Goal: Task Accomplishment & Management: Complete application form

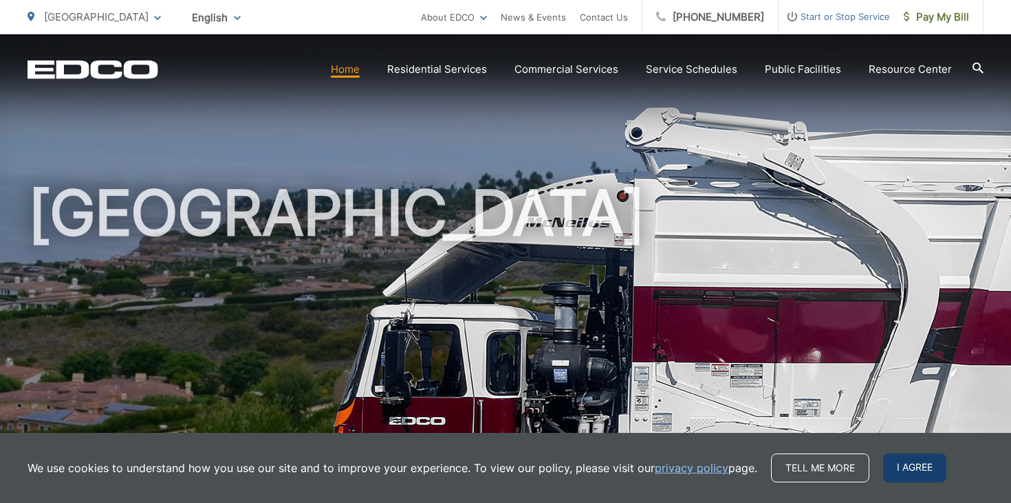
click at [923, 474] on span "I agree" at bounding box center [914, 468] width 63 height 29
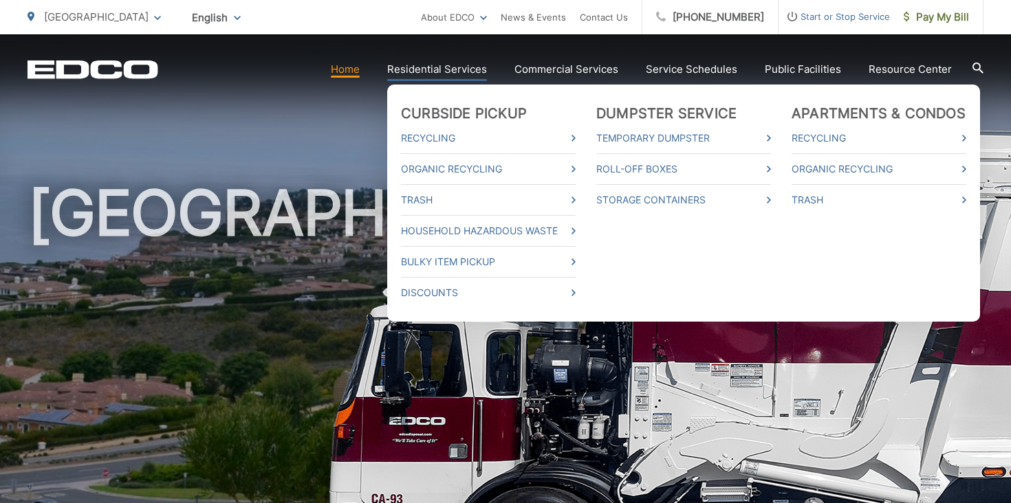
click at [481, 69] on link "Residential Services" at bounding box center [437, 69] width 100 height 17
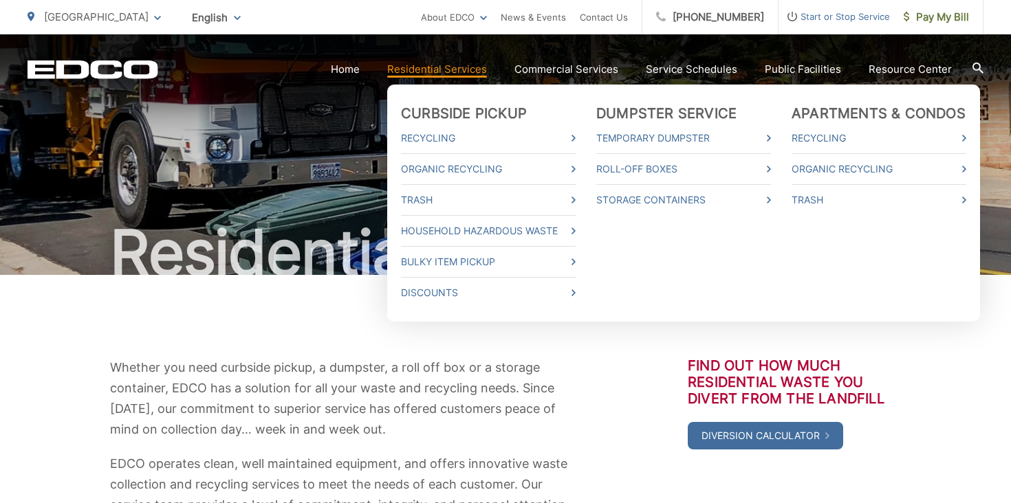
click at [481, 71] on link "Residential Services" at bounding box center [437, 69] width 100 height 17
click at [641, 139] on link "Temporary Dumpster" at bounding box center [683, 138] width 175 height 17
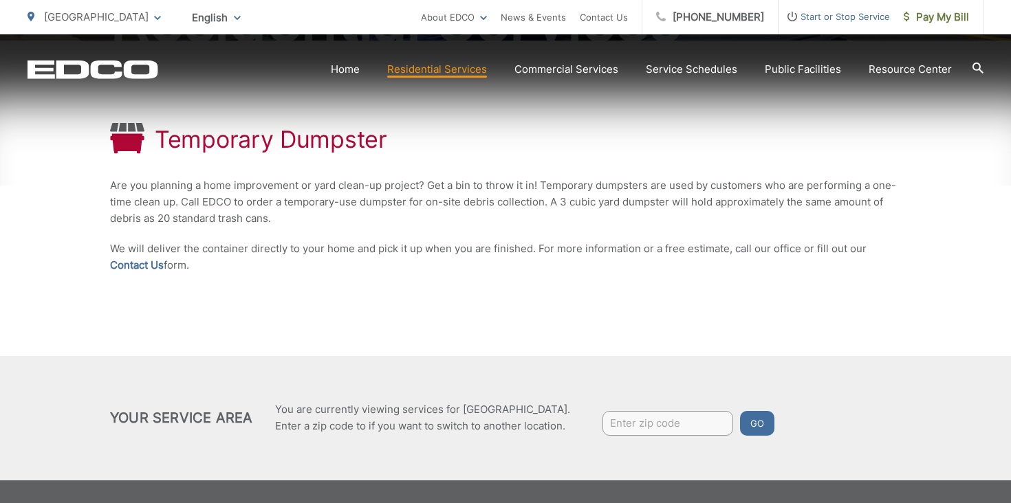
scroll to position [296, 0]
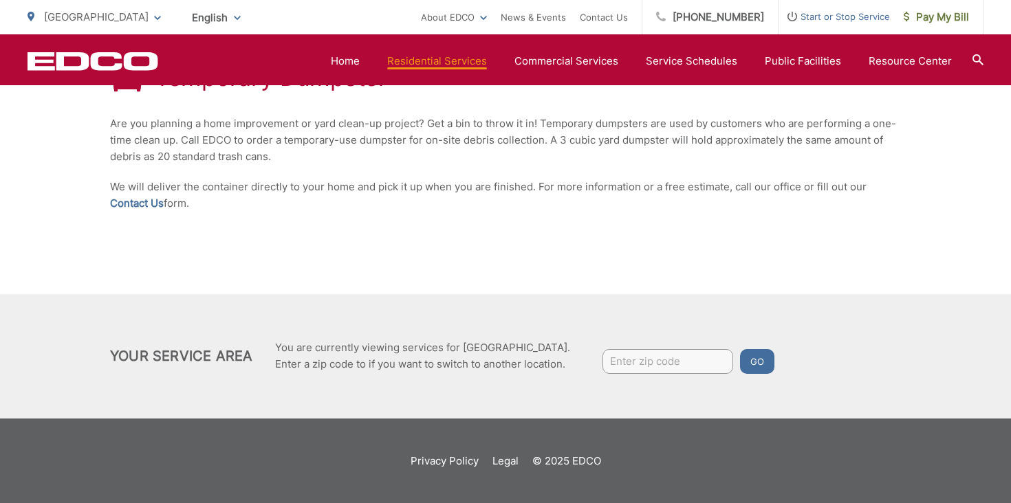
click at [640, 359] on input "Enter zip code" at bounding box center [667, 361] width 131 height 25
type input "3"
type input "90275"
click at [762, 364] on button "Go" at bounding box center [757, 361] width 34 height 25
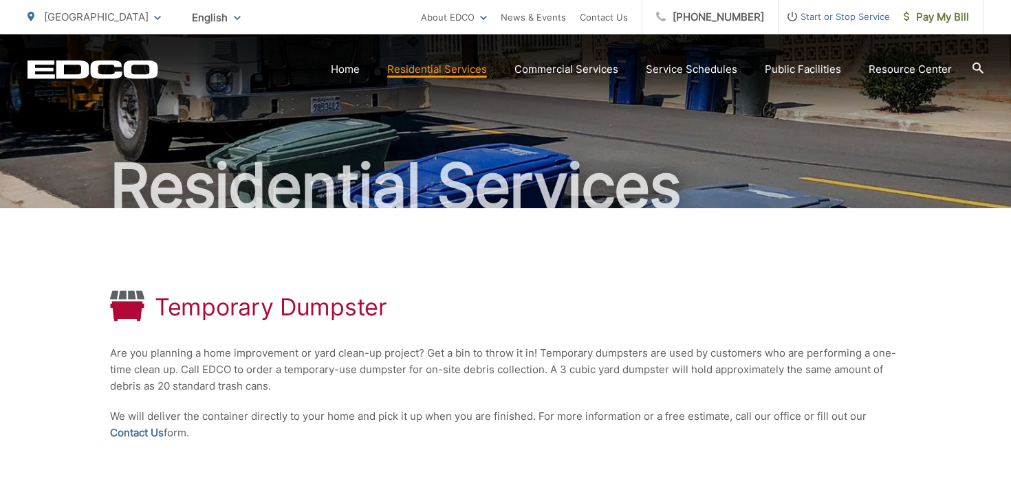
scroll to position [296, 0]
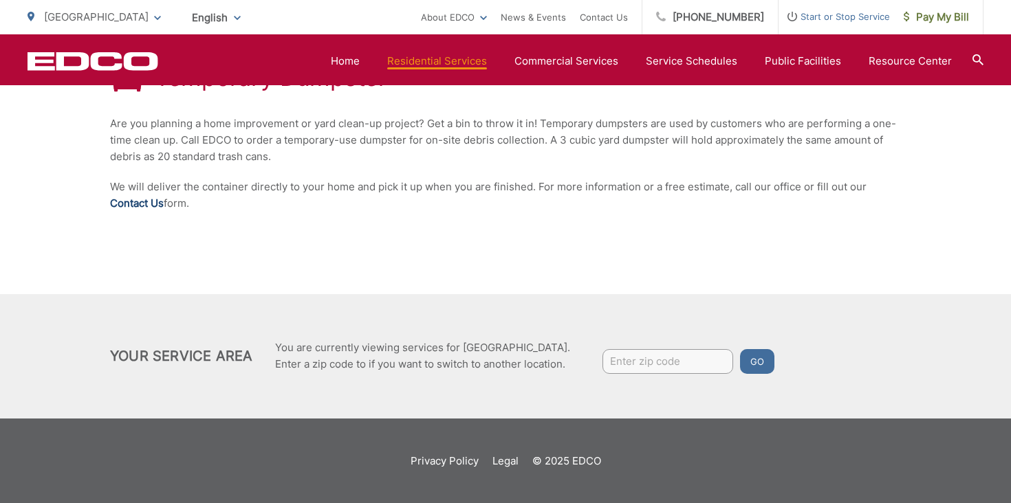
click at [129, 209] on link "Contact Us" at bounding box center [137, 203] width 54 height 17
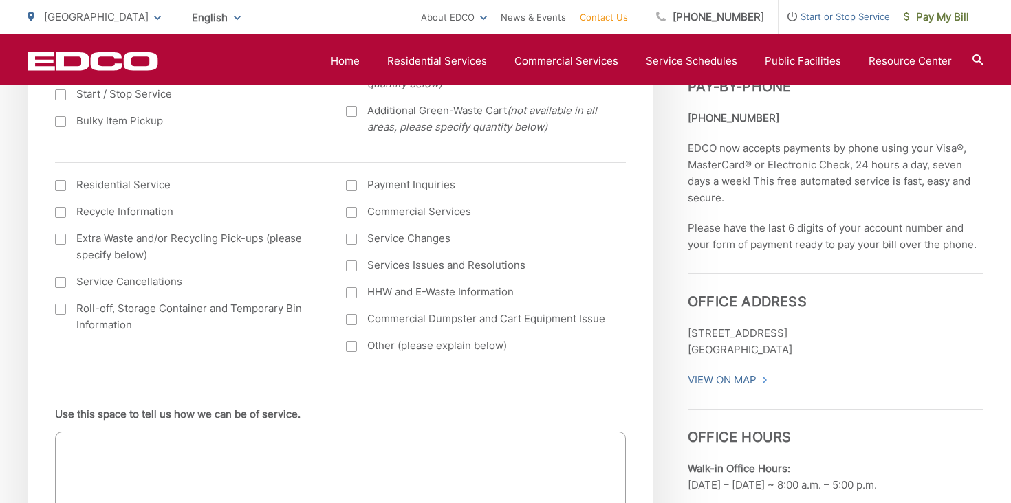
scroll to position [593, 0]
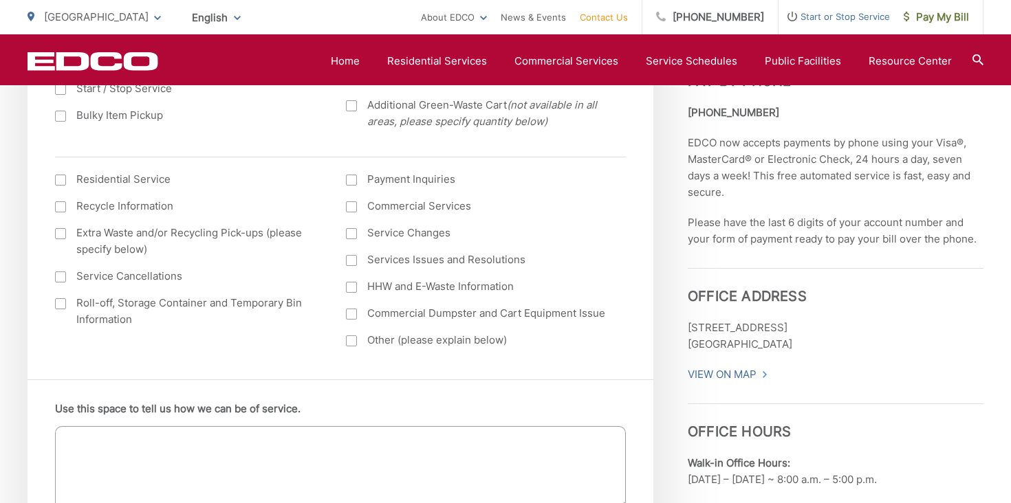
click at [59, 303] on div at bounding box center [60, 303] width 11 height 11
click at [0, 0] on input "Roll-off, Storage Container and Temporary Bin Information" at bounding box center [0, 0] width 0 height 0
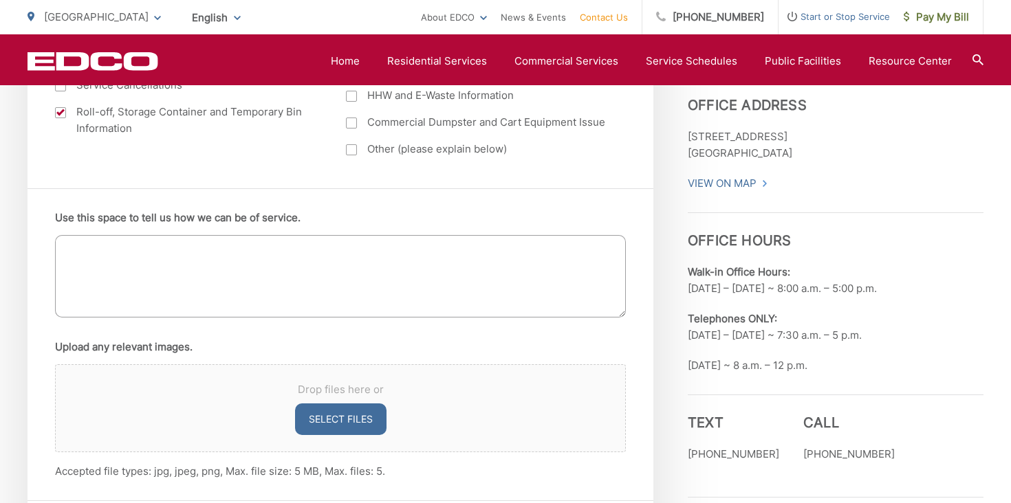
scroll to position [909, 0]
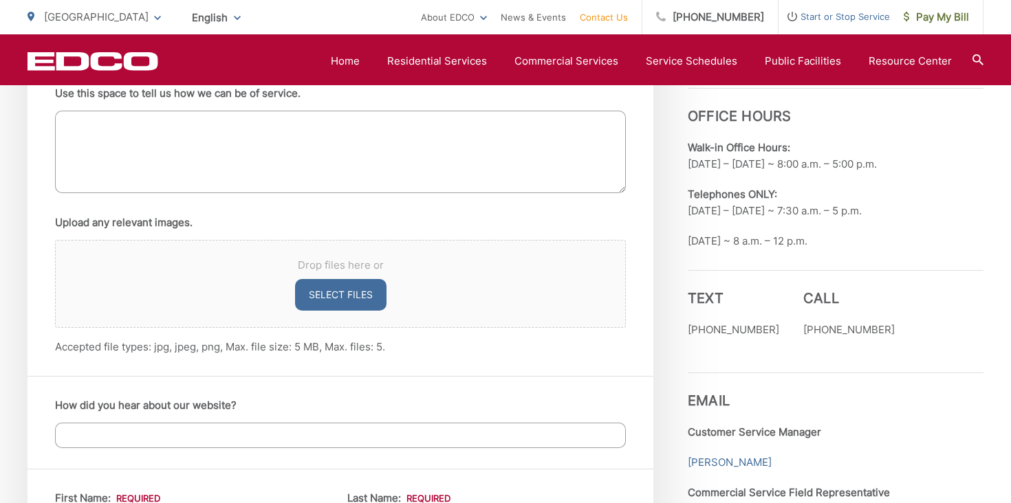
click at [275, 154] on textarea "Use this space to tell us how we can be of service." at bounding box center [340, 152] width 571 height 83
click at [371, 146] on textarea "Hello, We are cleaning out the house, preparing to put it on the makret to be l…" at bounding box center [340, 152] width 571 height 83
click at [457, 142] on textarea "Hello, We are cleaning out the house, preparing to put it on the market to be l…" at bounding box center [340, 152] width 571 height 83
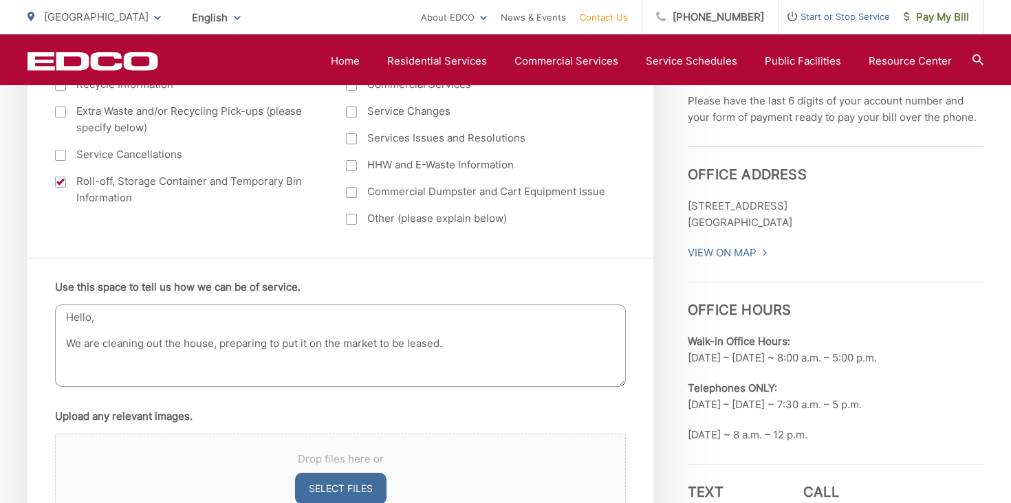
scroll to position [712, 0]
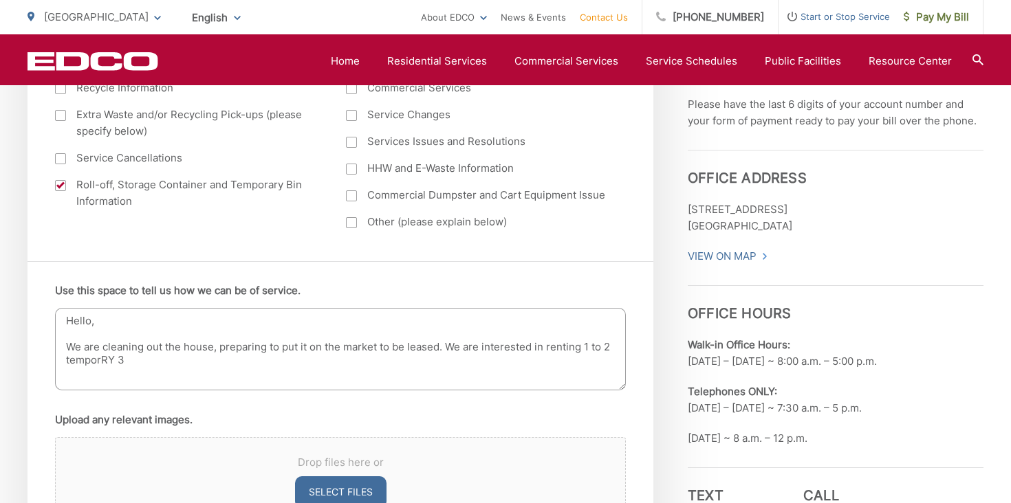
click at [113, 357] on textarea "Hello, We are cleaning out the house, preparing to put it on the market to be l…" at bounding box center [340, 349] width 571 height 83
click at [133, 357] on textarea "Hello, We are cleaning out the house, preparing to put it on the market to be l…" at bounding box center [340, 349] width 571 height 83
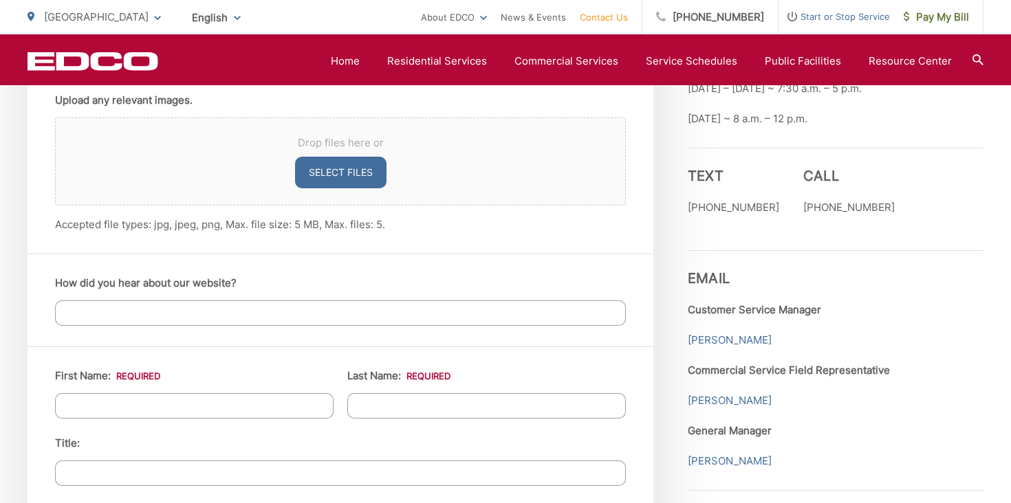
scroll to position [1039, 0]
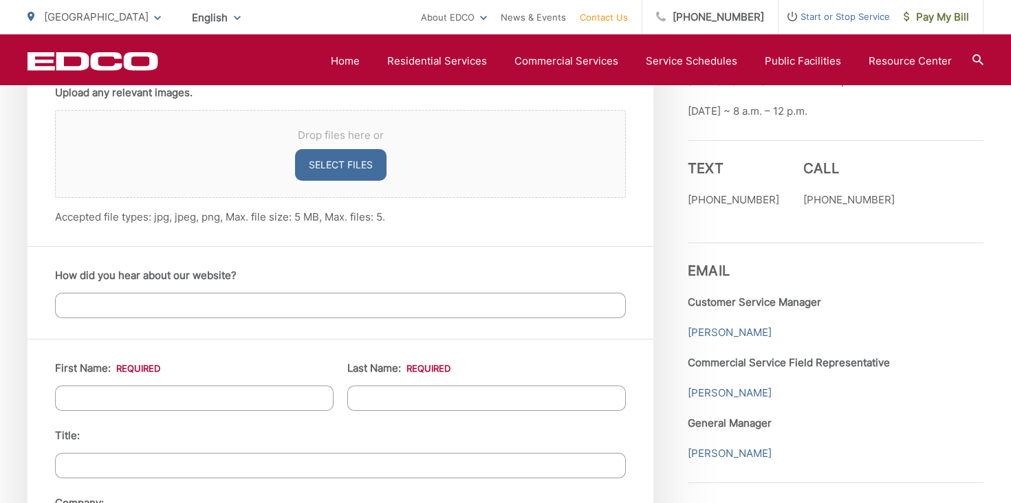
type textarea "Hello, We are cleaning out the house, preparing to put it on the market to be l…"
click at [209, 300] on input "How did you hear about our website?" at bounding box center [340, 305] width 571 height 25
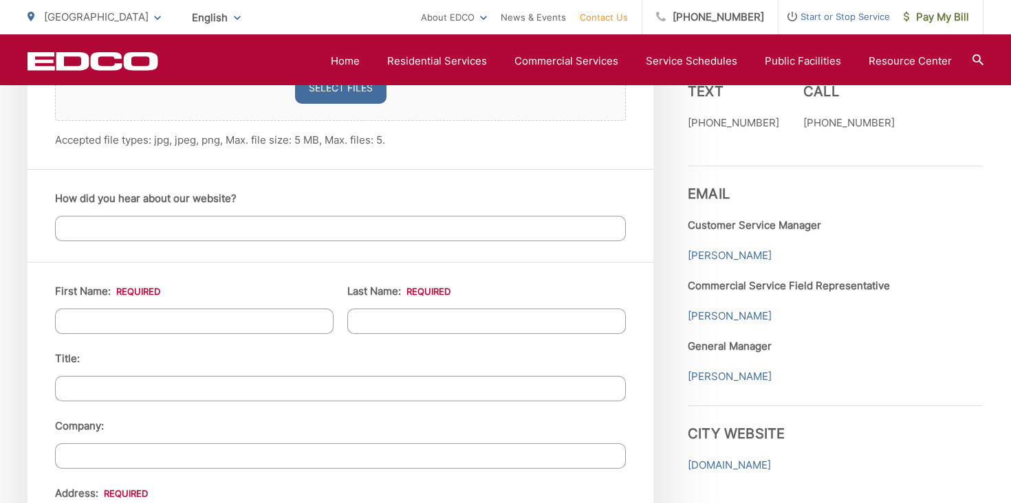
scroll to position [1120, 0]
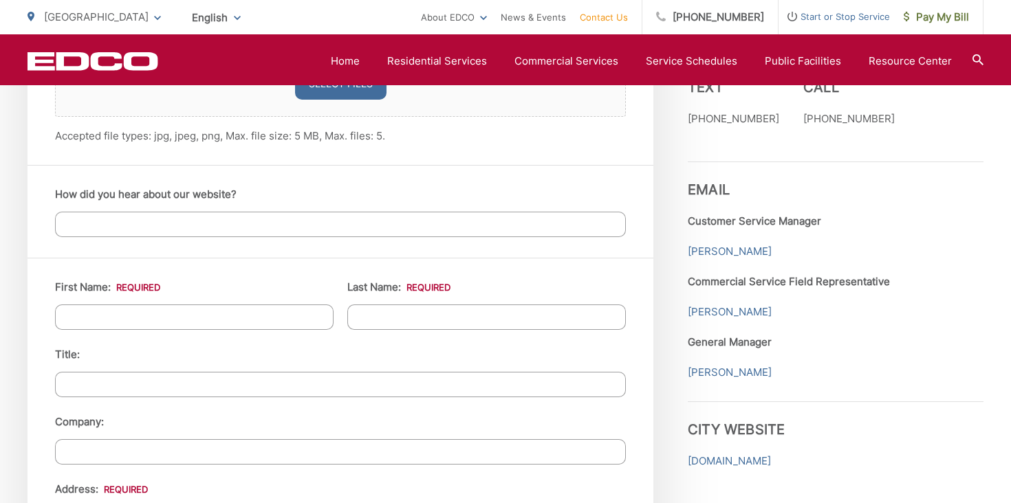
click at [207, 320] on input "First Name: *" at bounding box center [194, 317] width 278 height 25
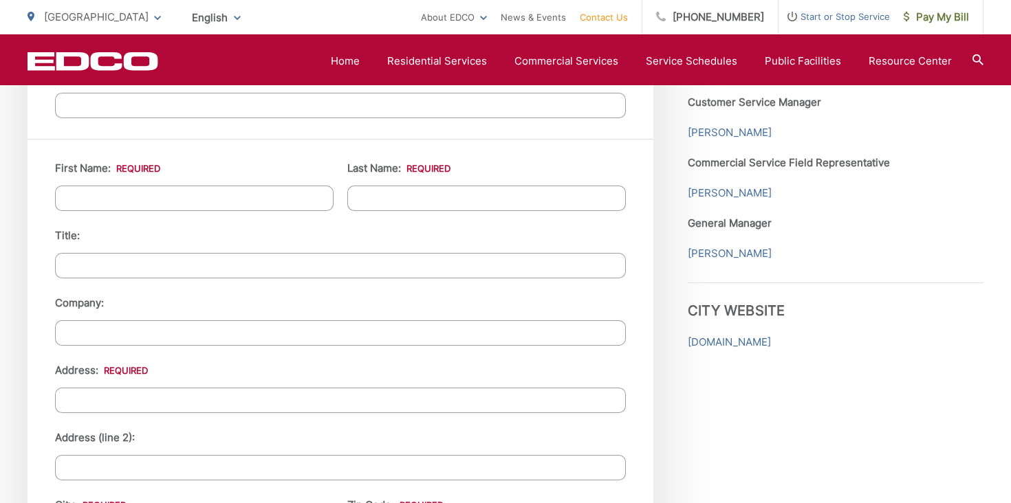
scroll to position [1237, 0]
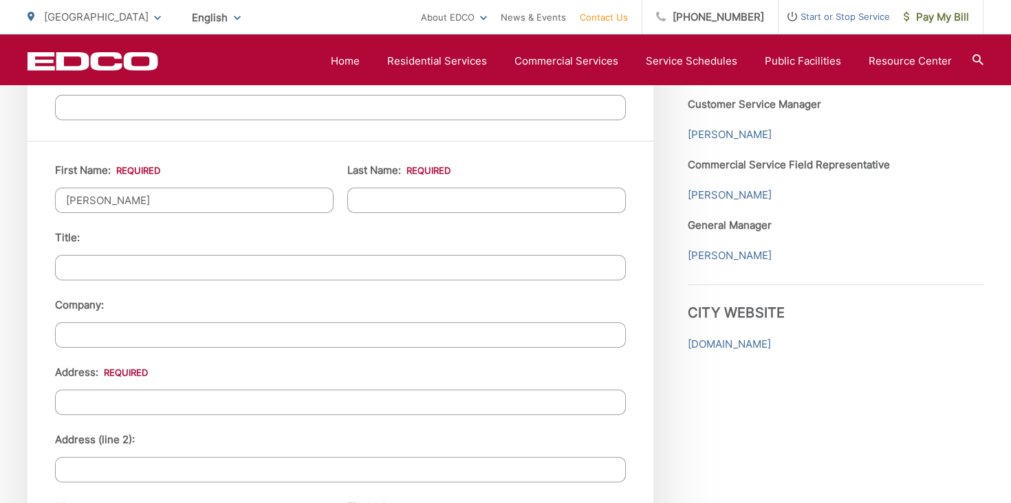
type input "Kathleen"
click at [402, 196] on input "Last Name: *" at bounding box center [486, 200] width 278 height 25
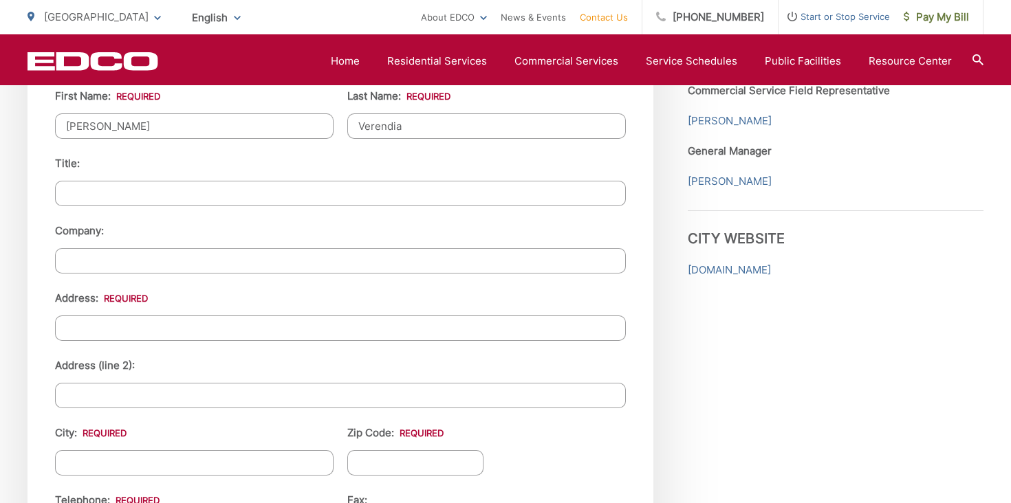
scroll to position [1359, 0]
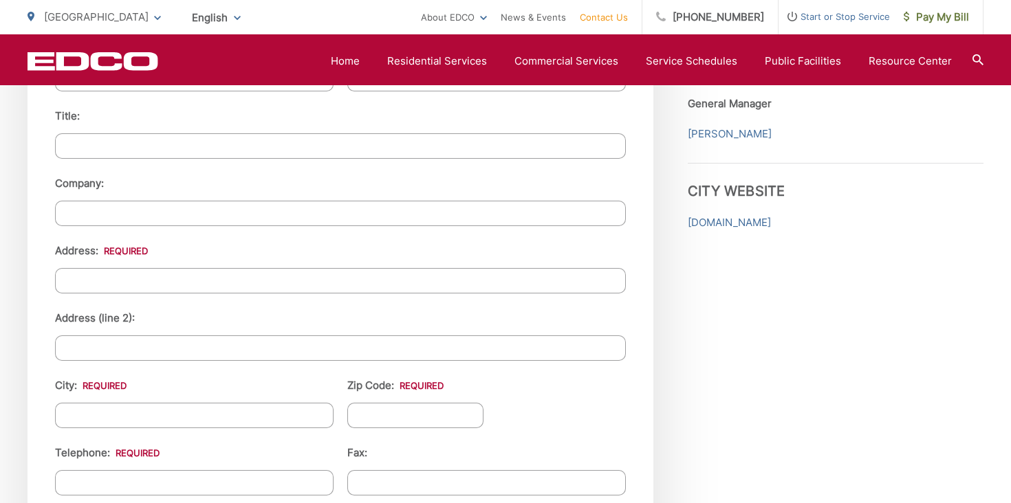
type input "Verendia"
click at [336, 294] on ul "First Name: * Kathleen Last Name: * Verendia Title: Company: Address: * Address…" at bounding box center [340, 365] width 571 height 649
click at [309, 276] on input "Address: *" at bounding box center [340, 280] width 571 height 25
type input "32303 Phantom Dr."
click at [270, 413] on input "City: *" at bounding box center [194, 415] width 278 height 25
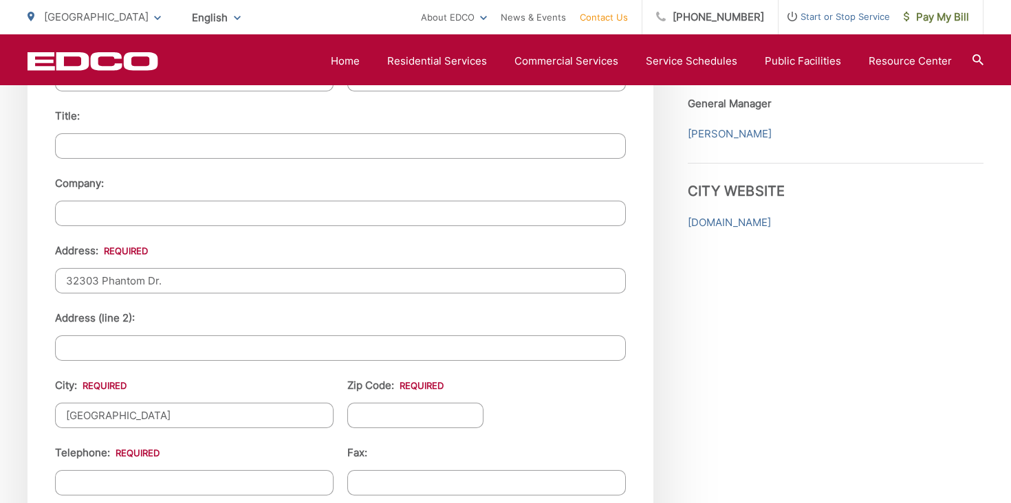
type input "[GEOGRAPHIC_DATA]"
click at [411, 408] on input "Zip Code: *" at bounding box center [415, 415] width 136 height 25
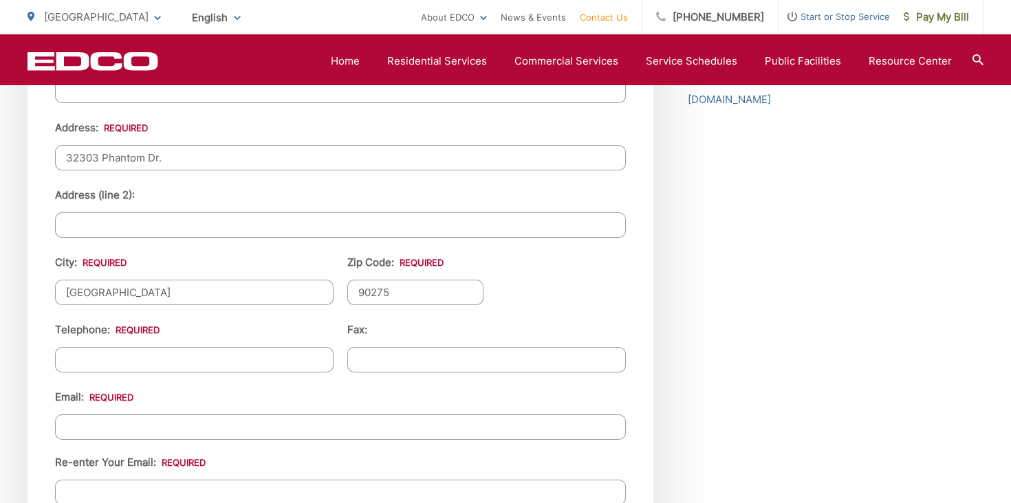
scroll to position [1482, 0]
type input "90275"
click at [240, 374] on ul "First Name: * Kathleen Last Name: * Verendia Title: Company: Address: * 32303 P…" at bounding box center [340, 241] width 571 height 649
click at [237, 360] on input "(___) ___-____" at bounding box center [194, 359] width 278 height 25
type input "(310) 872-4390"
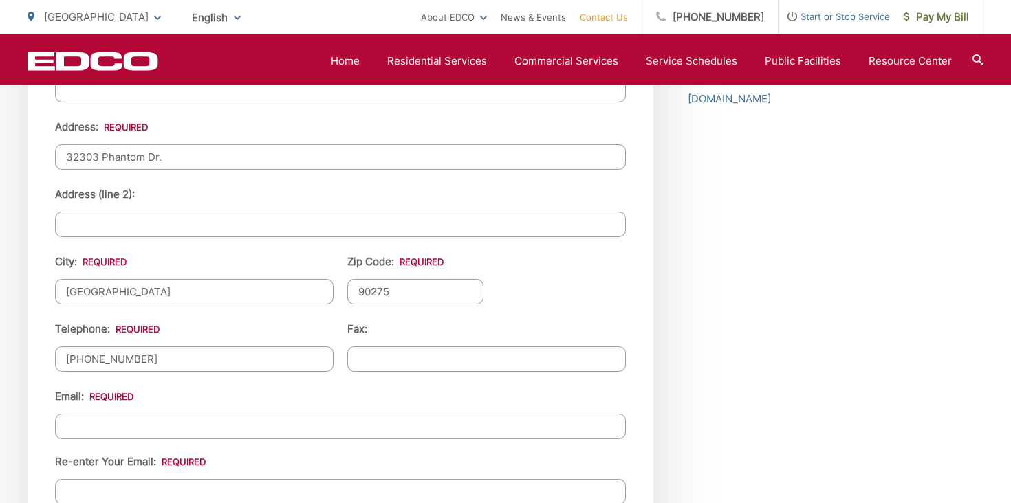
click at [241, 399] on div "Email: Re-enter Your Email:" at bounding box center [340, 446] width 571 height 116
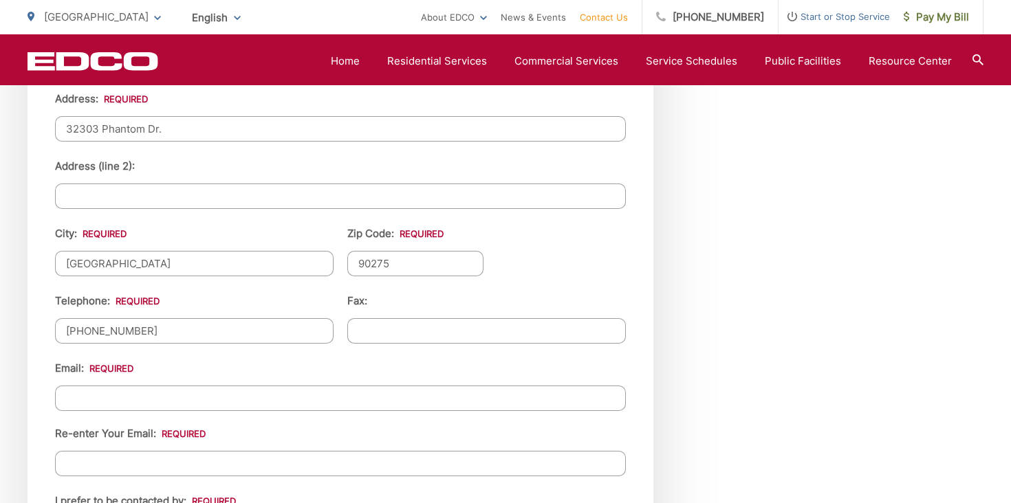
scroll to position [1519, 0]
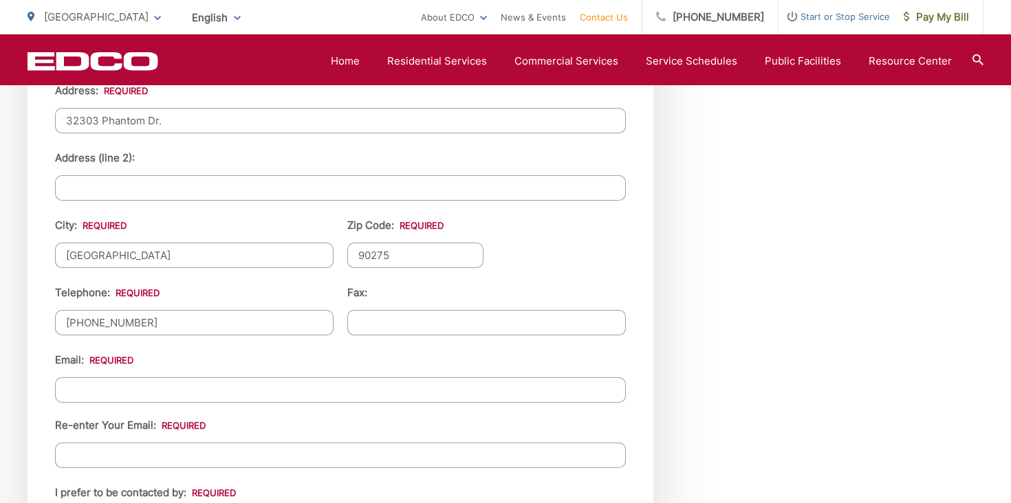
click at [241, 404] on div "Email: Re-enter Your Email:" at bounding box center [340, 410] width 571 height 116
click at [241, 395] on input "Email *" at bounding box center [340, 389] width 571 height 25
type input "kathleenverendia@gmail.com"
type input "3108724390"
type input "kathleenverendia@gmail.com"
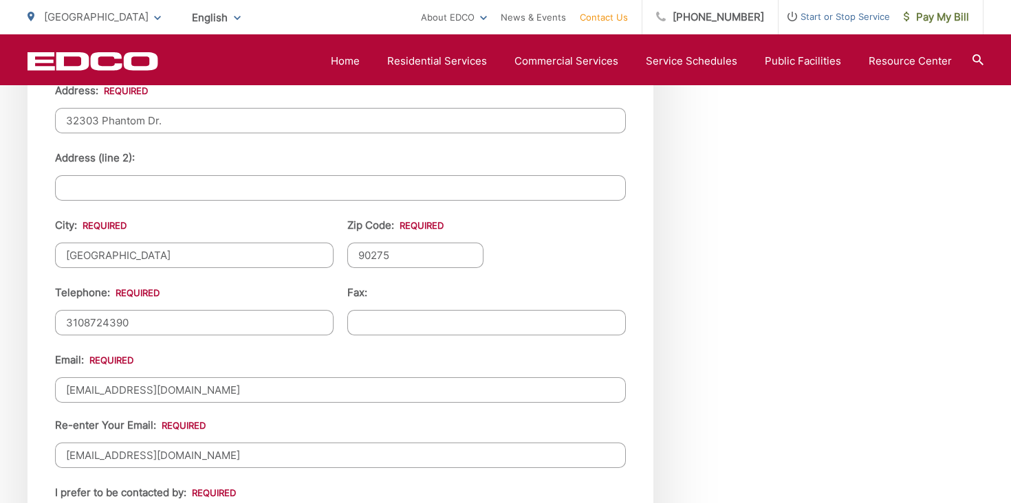
type input "(310) 872-4390"
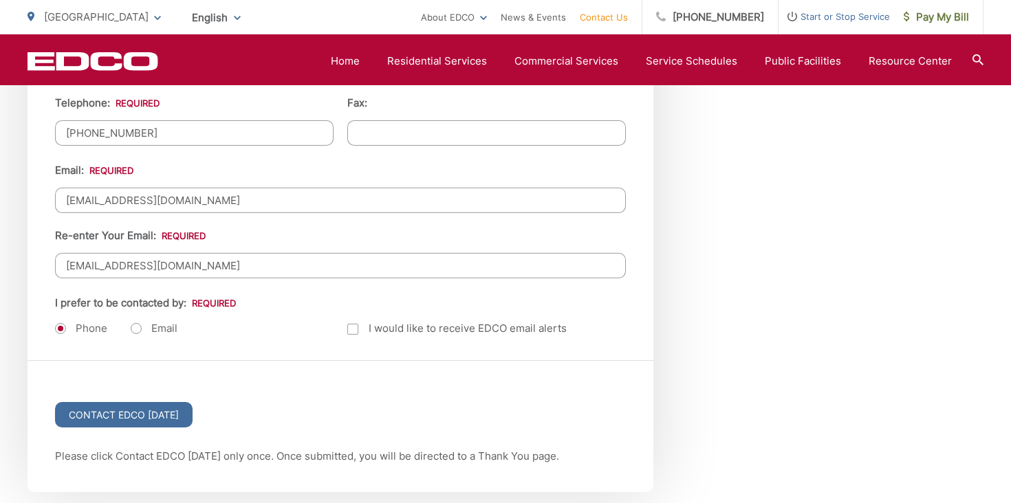
scroll to position [1713, 0]
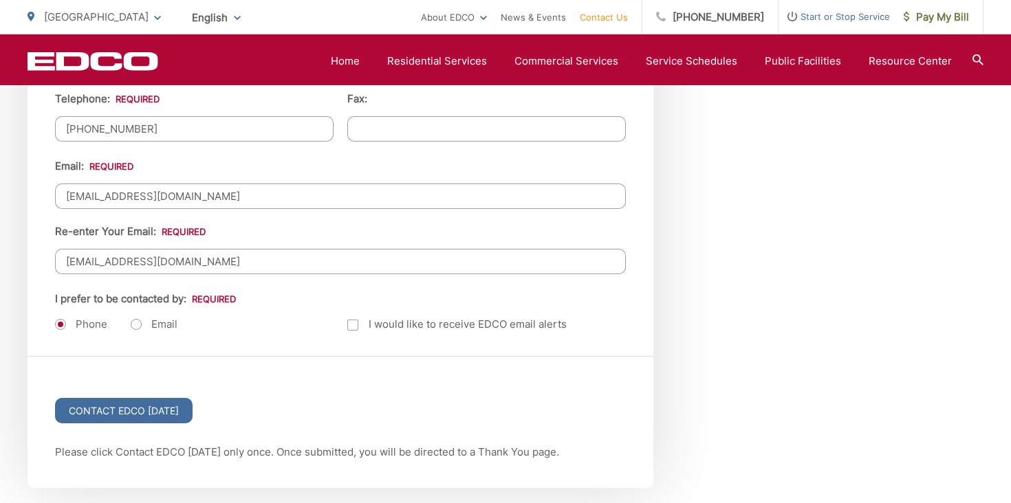
click at [135, 327] on label "Email" at bounding box center [154, 325] width 47 height 14
radio input "true"
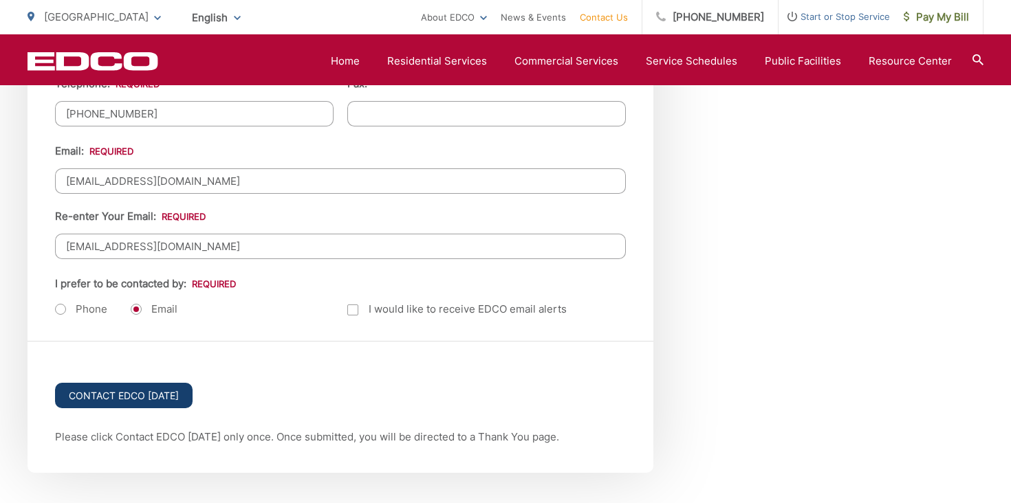
scroll to position [1730, 0]
click at [117, 399] on input "Contact EDCO Today" at bounding box center [124, 393] width 138 height 25
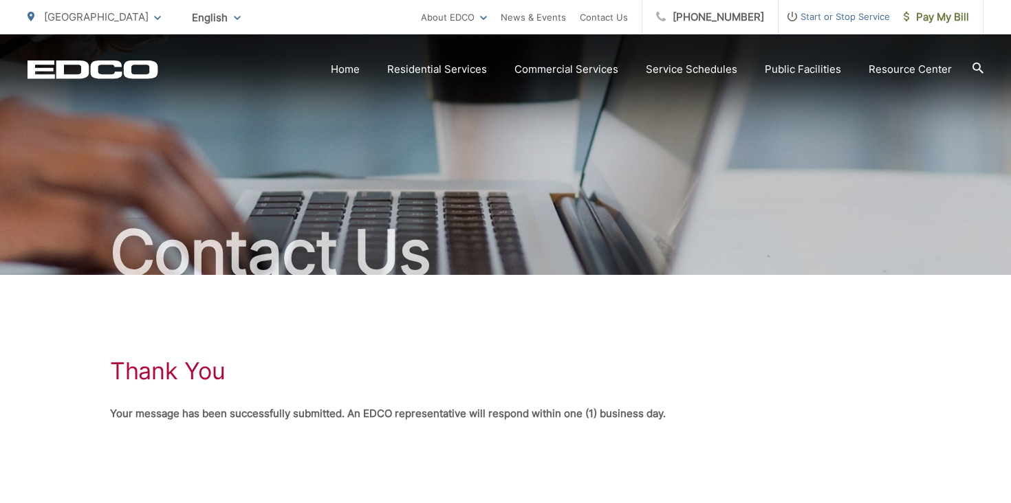
scroll to position [6, 0]
